Goal: Task Accomplishment & Management: Use online tool/utility

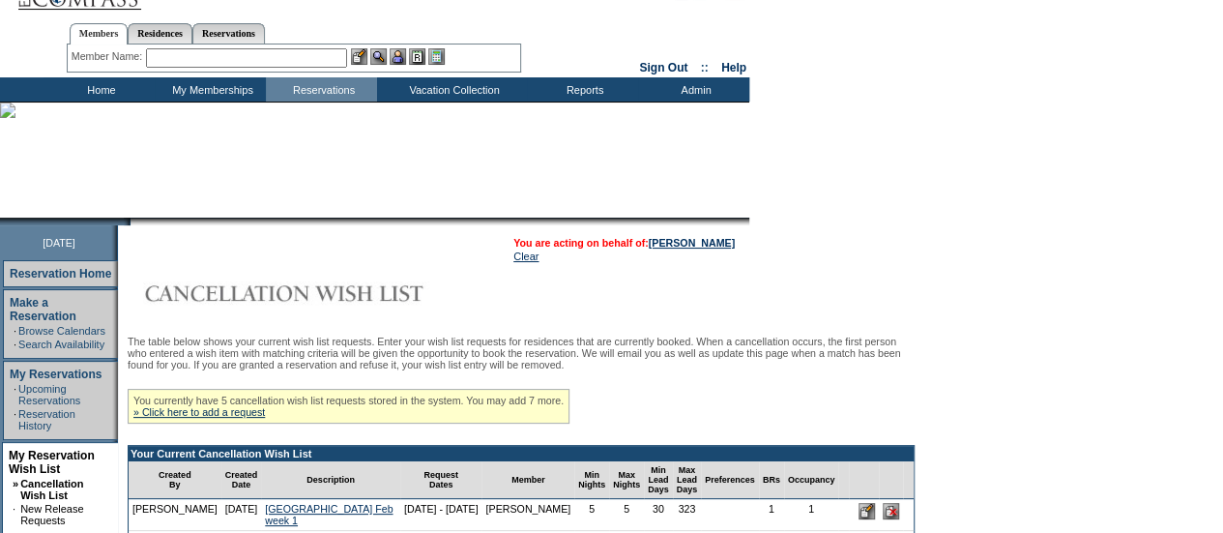
scroll to position [25, 0]
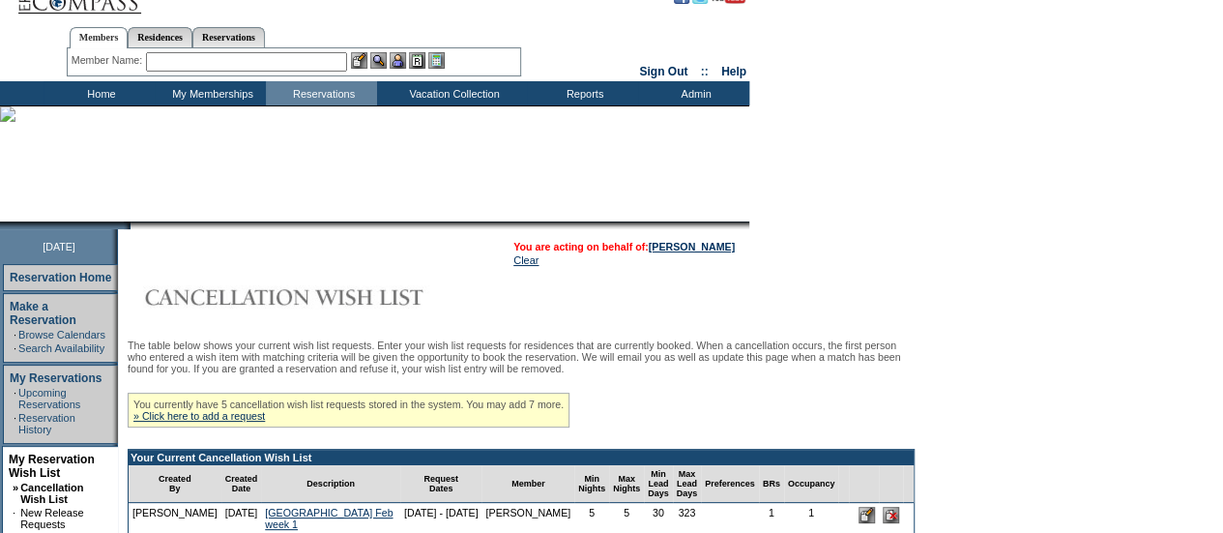
click at [690, 239] on table "You are acting on behalf of: Mary Kay Ruck Clear" at bounding box center [624, 253] width 225 height 29
click at [686, 243] on link "[PERSON_NAME]" at bounding box center [692, 247] width 86 height 12
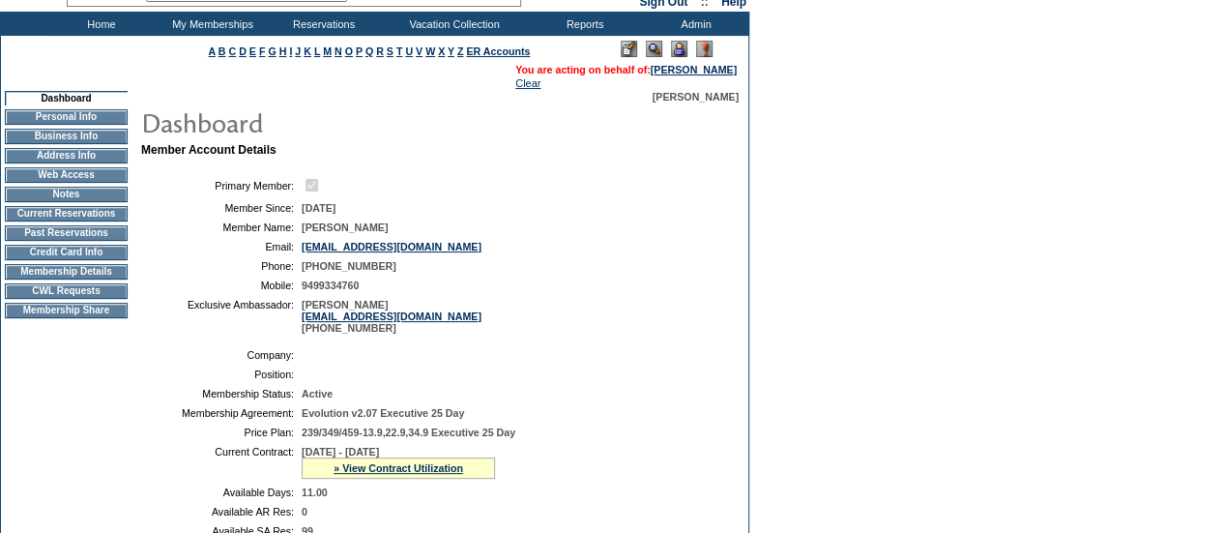
scroll to position [94, 0]
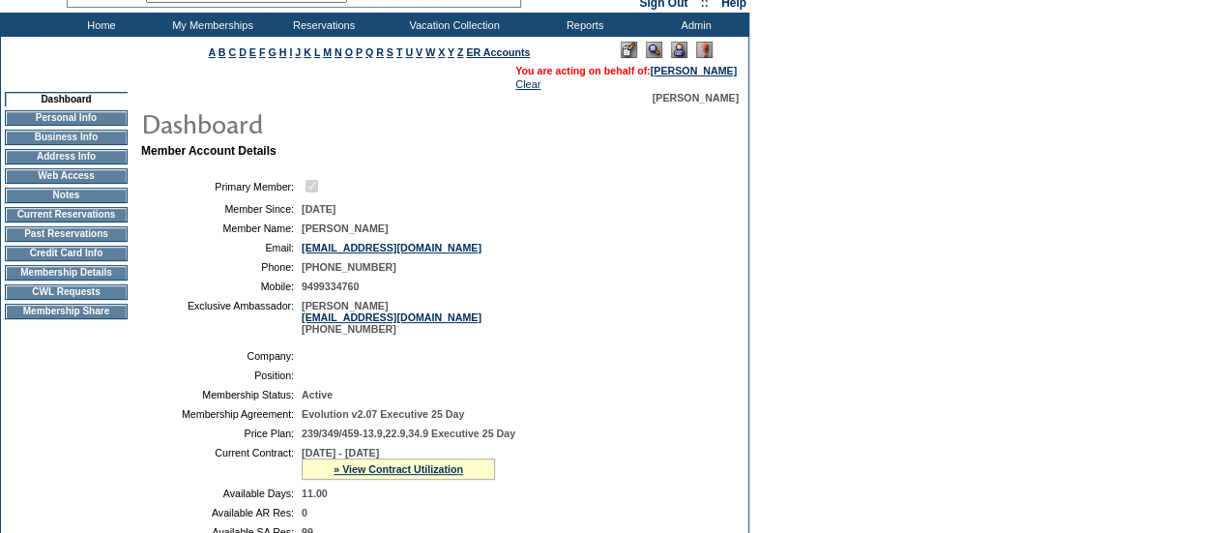
click at [74, 299] on td "CWL Requests" at bounding box center [66, 291] width 123 height 15
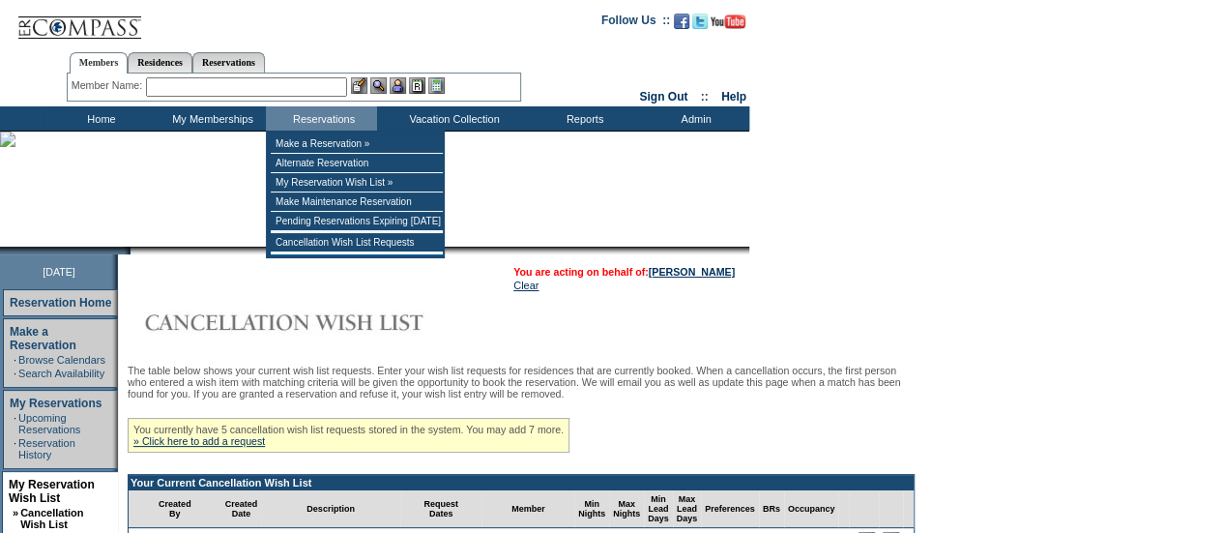
click at [236, 87] on input "text" at bounding box center [246, 86] width 201 height 19
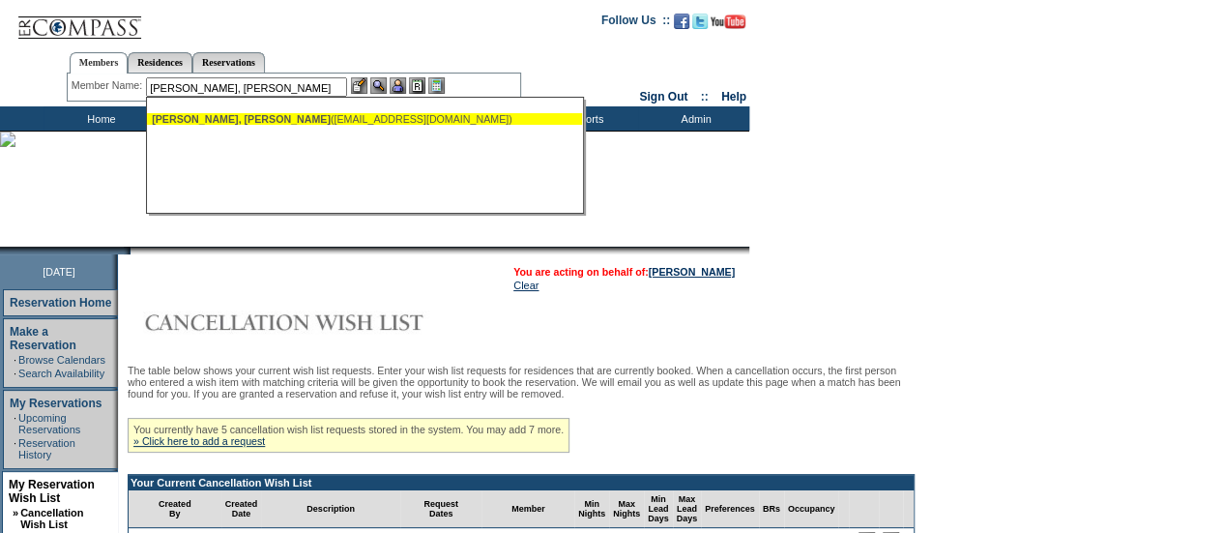
click at [229, 125] on ul "Thompson, Duff (duff@esnetgroup.com)" at bounding box center [364, 118] width 435 height 21
click at [294, 113] on div "Thompson, Duff (duff@esnetgroup.com)" at bounding box center [365, 119] width 426 height 12
type input "Thompson, Duff (duff@esnetgroup.com)"
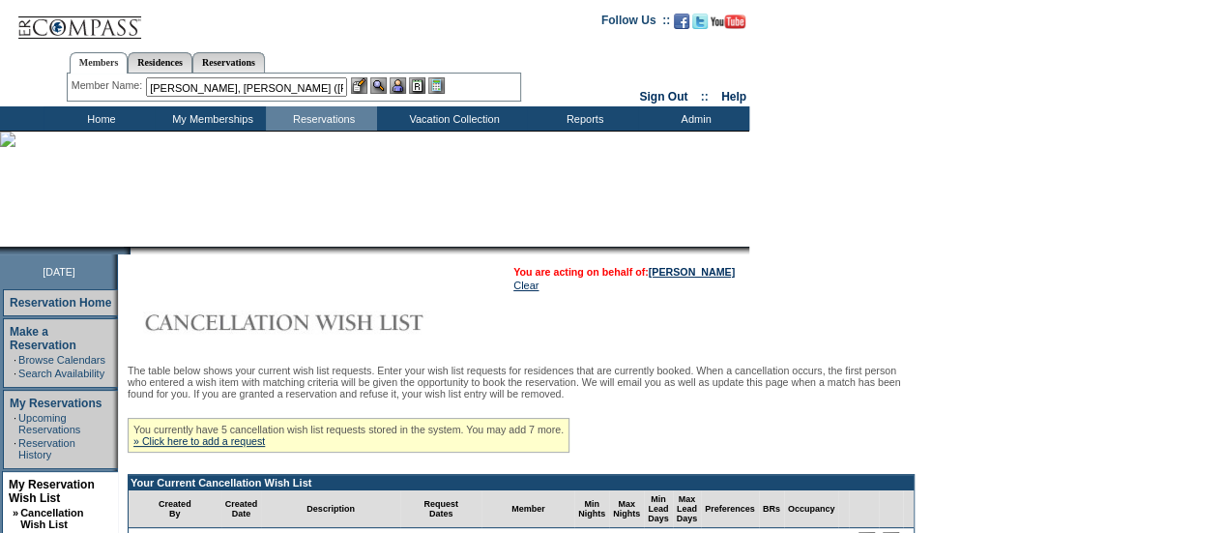
click at [399, 87] on img at bounding box center [398, 85] width 16 height 16
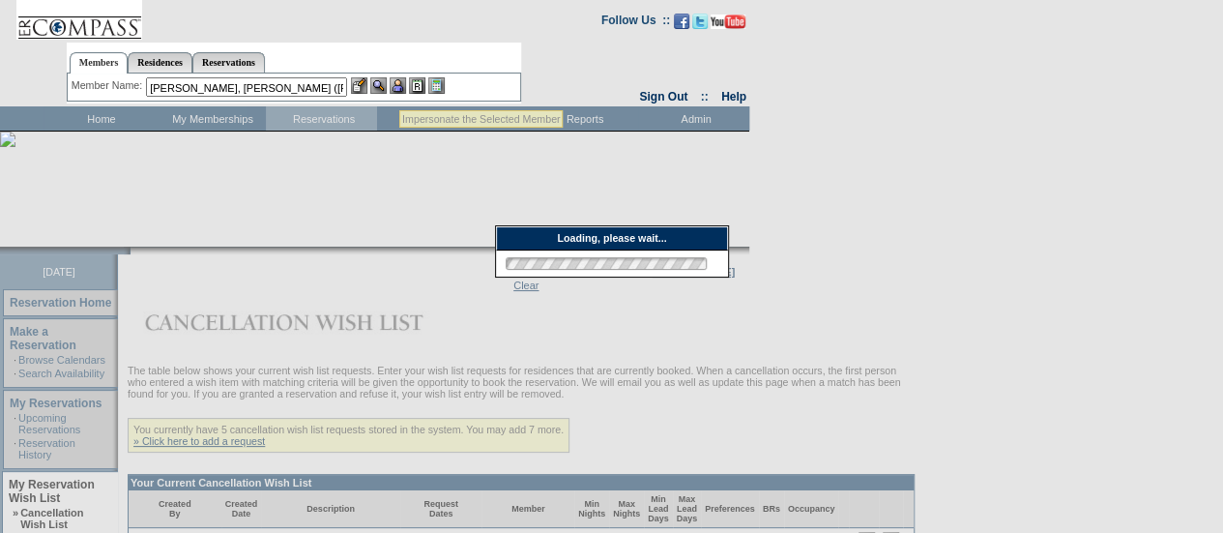
click at [387, 87] on img at bounding box center [378, 85] width 16 height 16
